Goal: Task Accomplishment & Management: Manage account settings

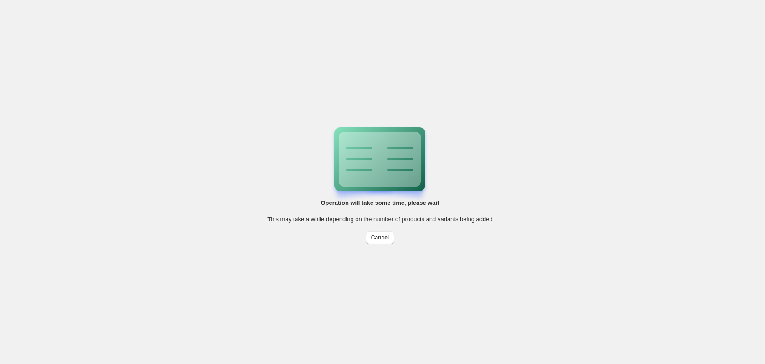
click at [421, 118] on div "Operation will take some time, please wait This may take a while depending on t…" at bounding box center [380, 182] width 760 height 364
click at [305, 120] on div "Operation will take some time, please wait This may take a while depending on t…" at bounding box center [379, 182] width 225 height 124
click at [385, 139] on icon at bounding box center [400, 159] width 41 height 55
click at [478, 206] on div "Operation will take some time, please wait This may take a while depending on t…" at bounding box center [379, 182] width 225 height 124
click at [128, 28] on div "Operation will take some time, please wait This may take a while depending on t…" at bounding box center [380, 182] width 760 height 364
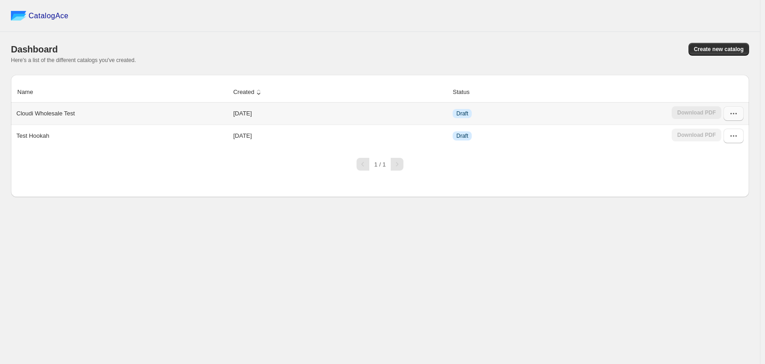
click at [735, 114] on icon "button" at bounding box center [733, 113] width 9 height 9
click at [245, 112] on td "2025-09-08" at bounding box center [341, 114] width 220 height 22
click at [48, 113] on p "Cloudi Wholesale Test" at bounding box center [45, 113] width 58 height 9
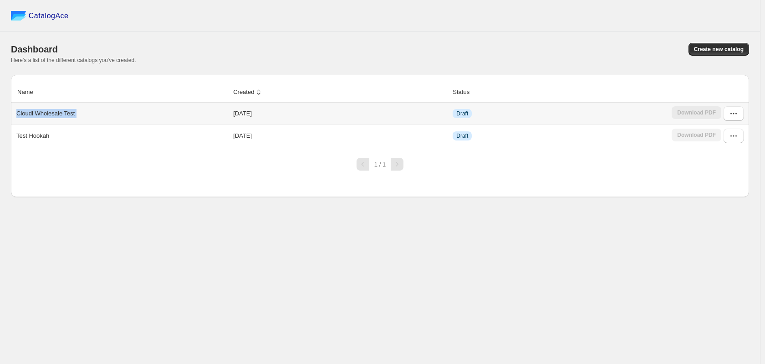
click at [57, 117] on p "Cloudi Wholesale Test" at bounding box center [45, 113] width 58 height 9
click at [238, 113] on td "2025-09-08" at bounding box center [341, 114] width 220 height 22
click at [725, 110] on button "button" at bounding box center [734, 113] width 20 height 15
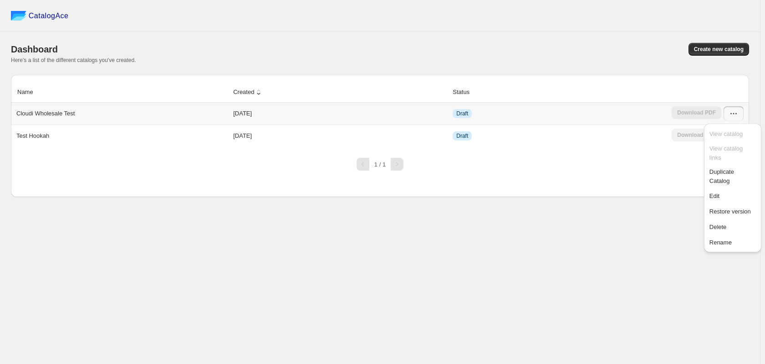
click at [708, 112] on div "Download PDF" at bounding box center [697, 113] width 50 height 15
click at [736, 114] on icon "button" at bounding box center [733, 113] width 9 height 9
click at [732, 208] on span "Restore version" at bounding box center [730, 211] width 41 height 7
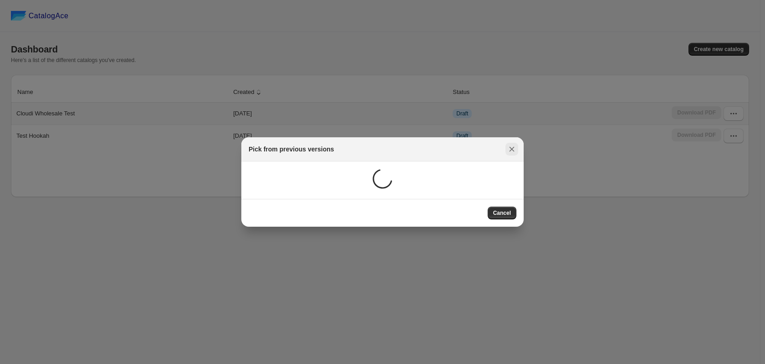
click at [514, 147] on icon ":r7:" at bounding box center [512, 148] width 9 height 9
